Goal: Communication & Community: Ask a question

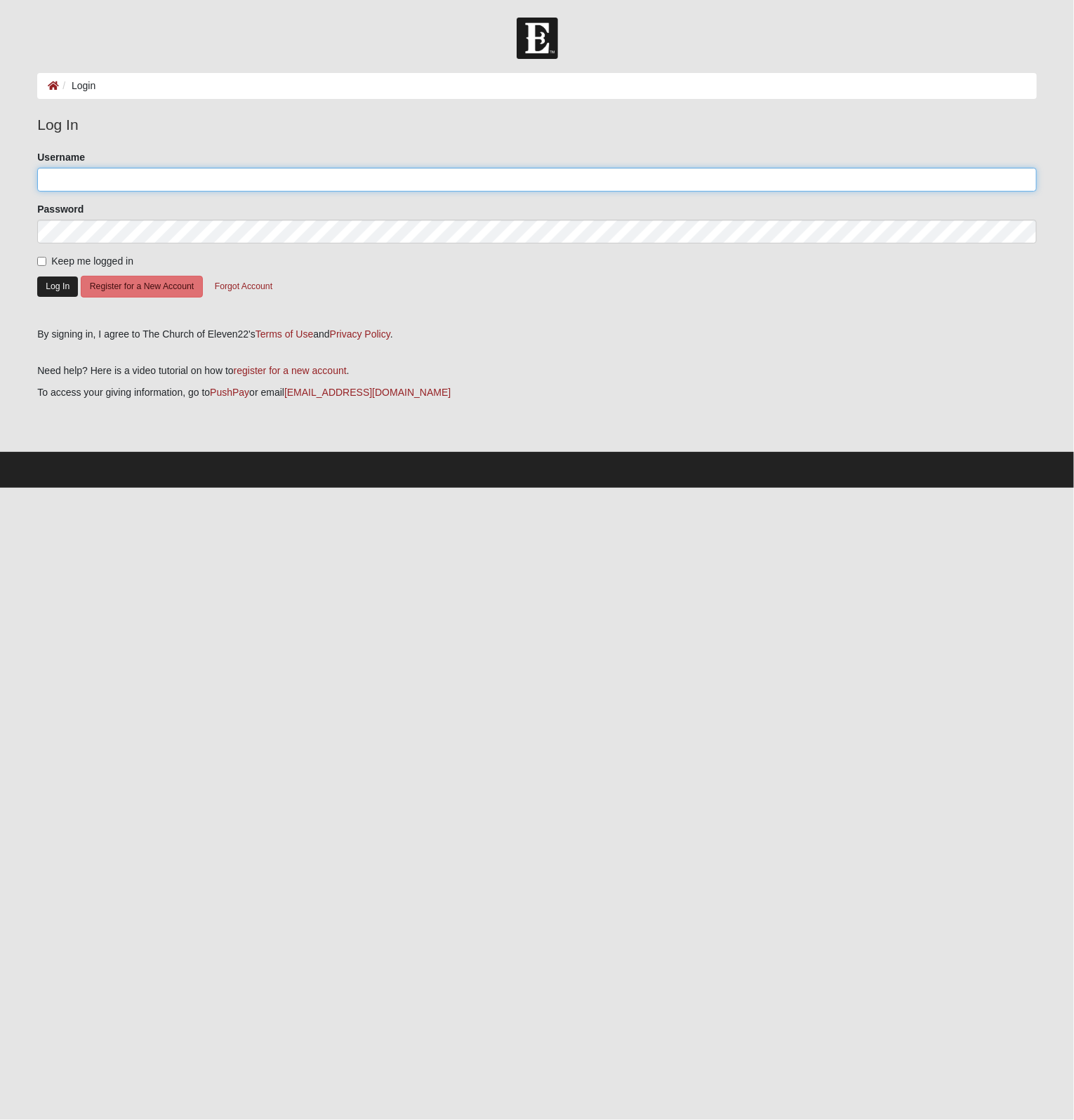
type input "tgillette5"
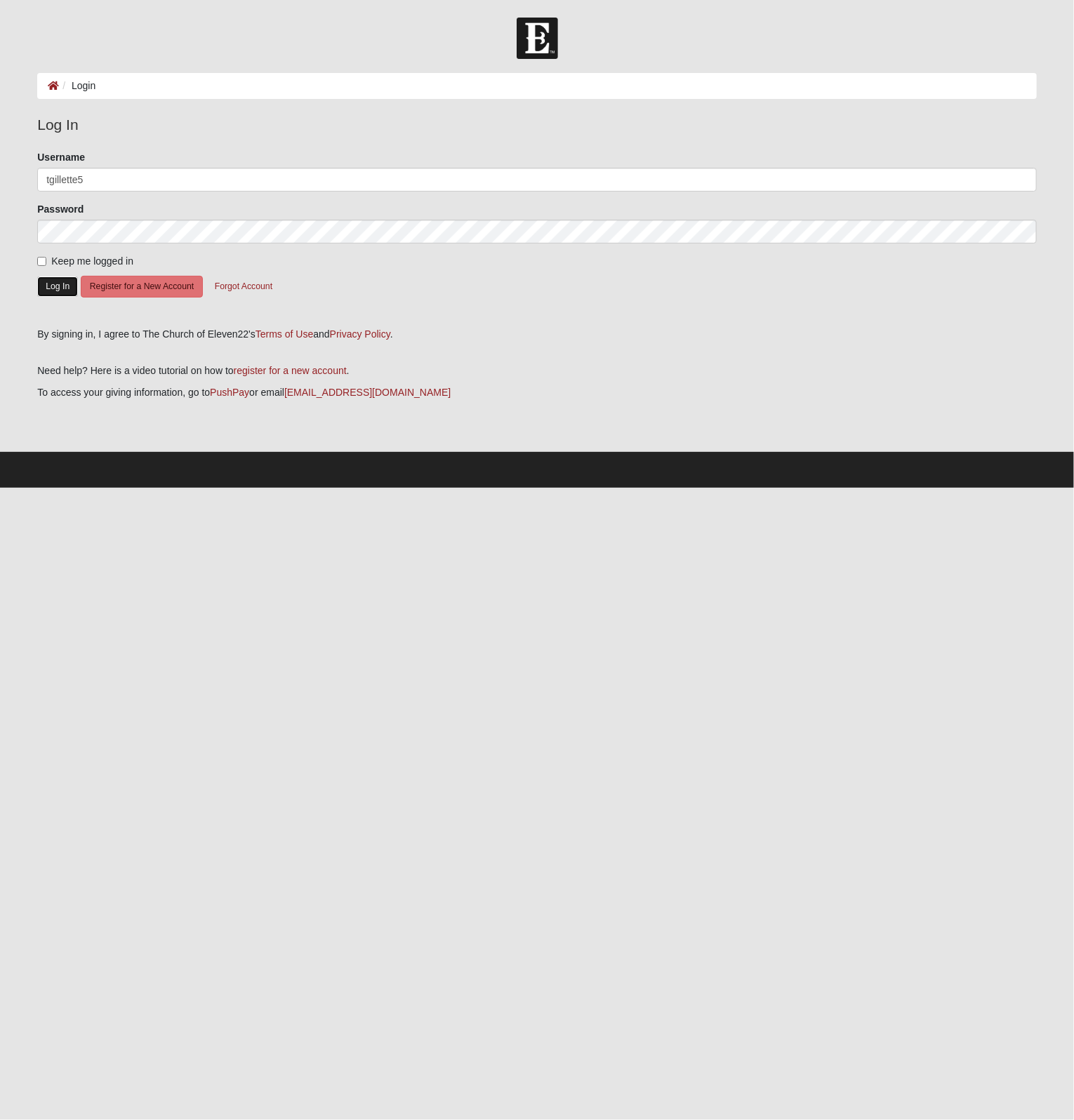
click at [51, 286] on button "Log In" at bounding box center [57, 286] width 41 height 20
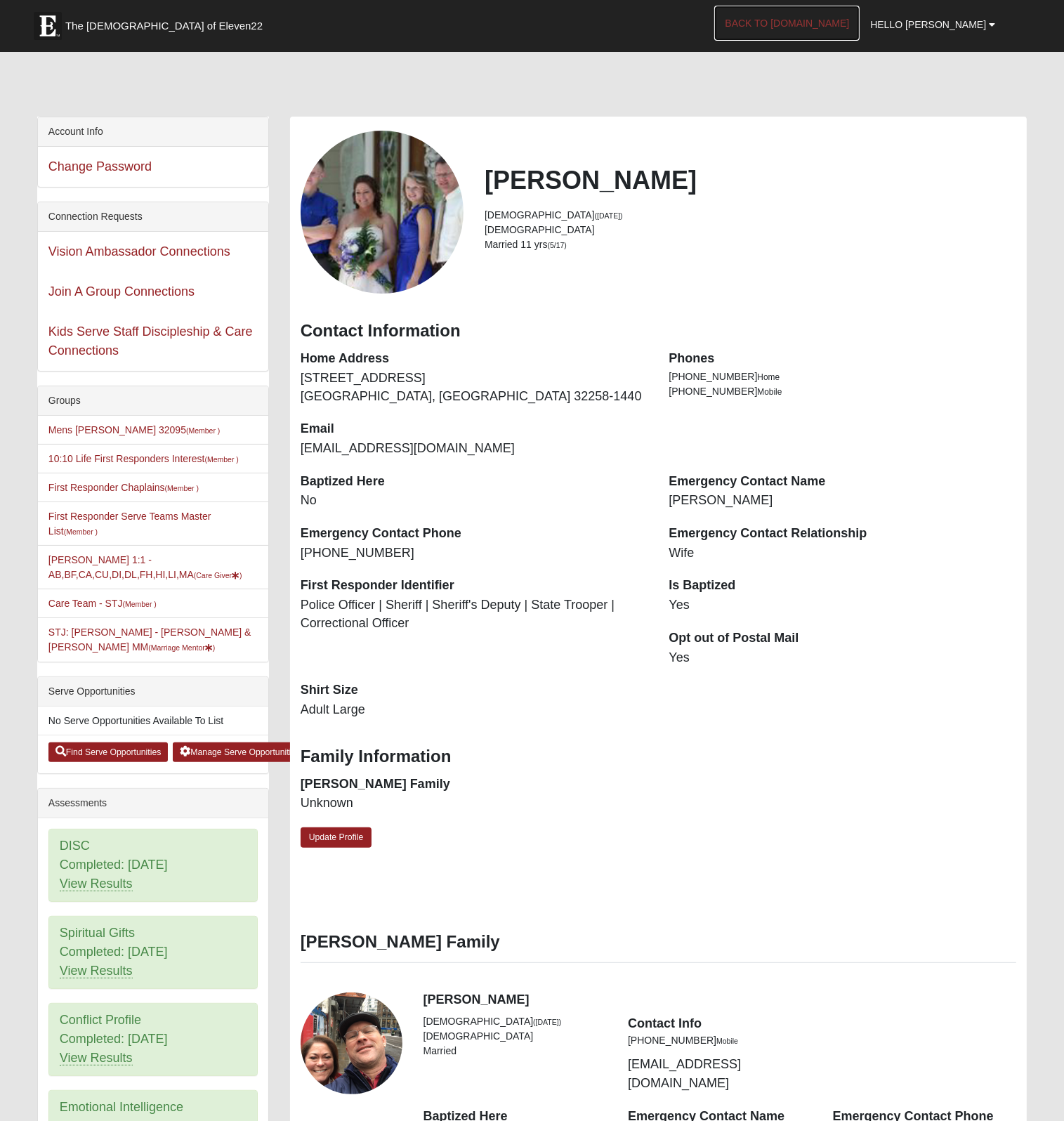
click at [829, 22] on link "Back to COE22.com" at bounding box center [786, 23] width 145 height 35
